Goal: Register for event/course

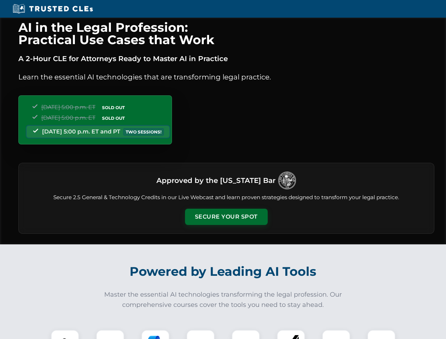
click at [226, 217] on button "Secure Your Spot" at bounding box center [226, 217] width 83 height 16
click at [65, 334] on img at bounding box center [65, 343] width 20 height 20
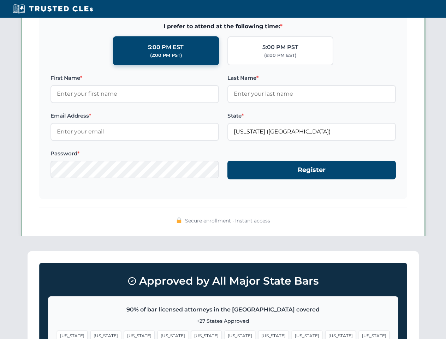
click at [258, 334] on span "[US_STATE]" at bounding box center [273, 335] width 31 height 10
click at [325, 334] on span "[US_STATE]" at bounding box center [340, 335] width 31 height 10
